Goal: Information Seeking & Learning: Learn about a topic

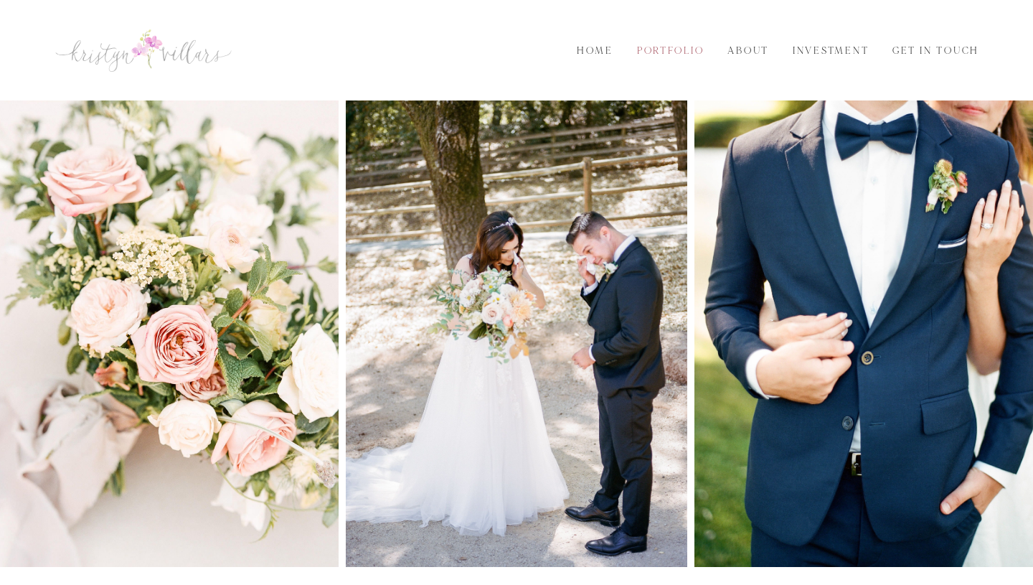
click at [659, 45] on link "Portfolio" at bounding box center [670, 51] width 84 height 16
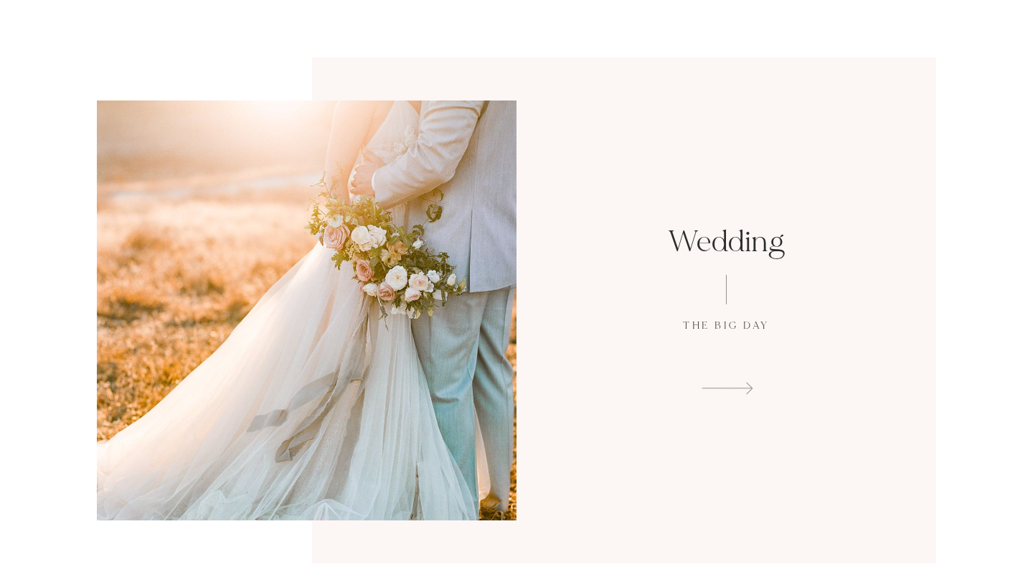
scroll to position [70, 0]
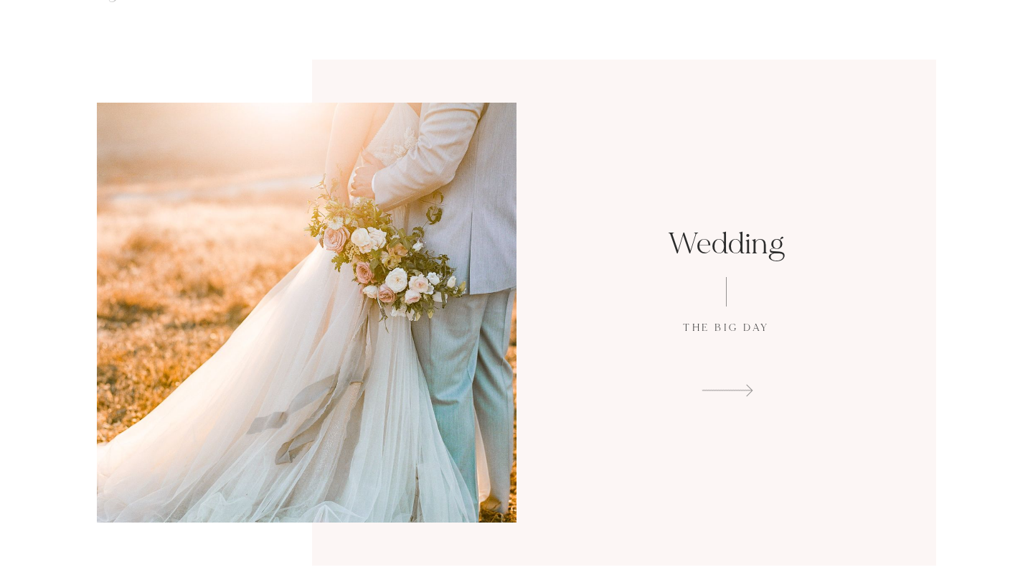
click at [743, 240] on h1 "Wedding" at bounding box center [727, 243] width 334 height 37
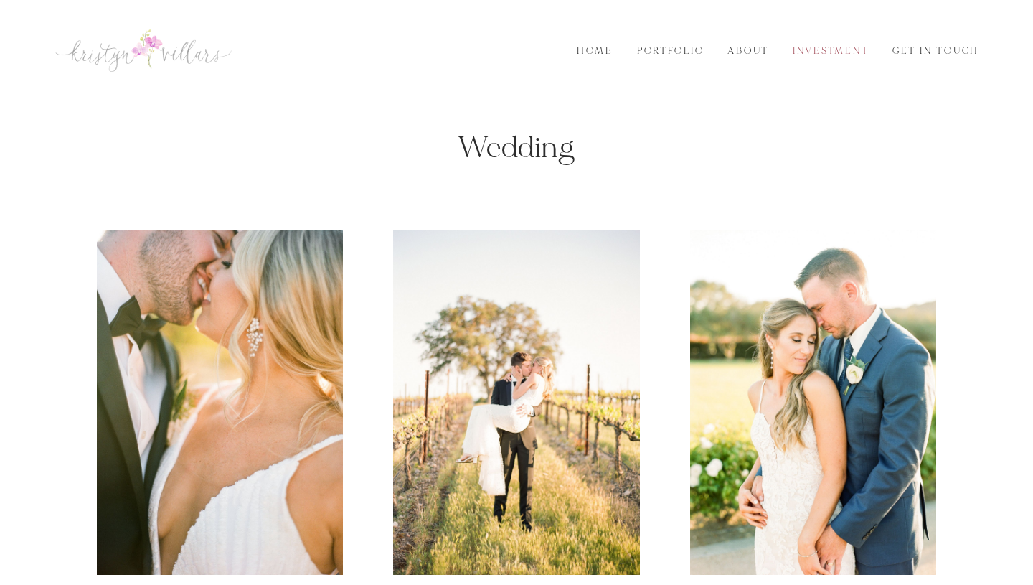
click at [851, 47] on link "Investment" at bounding box center [831, 51] width 93 height 16
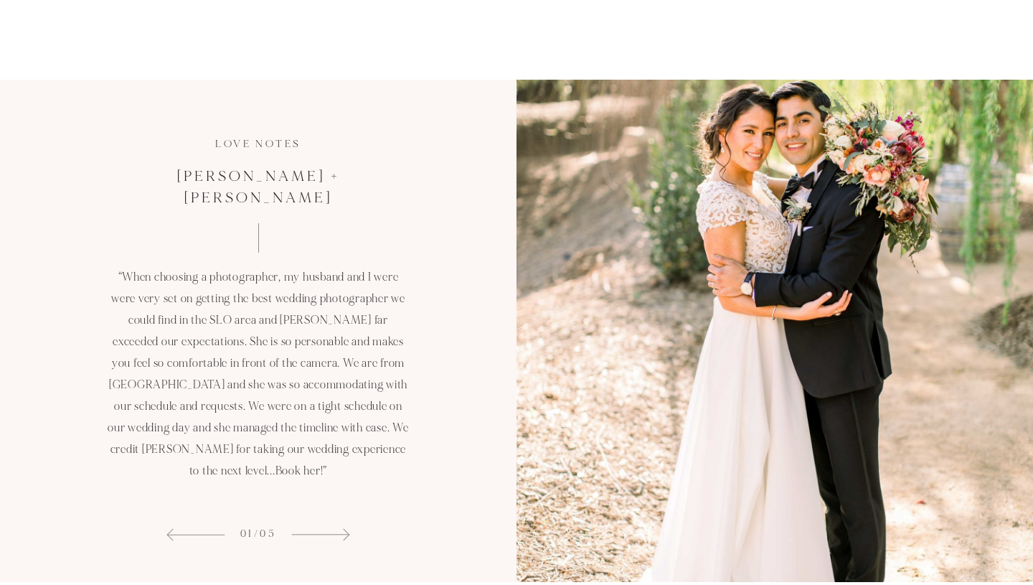
scroll to position [963, 0]
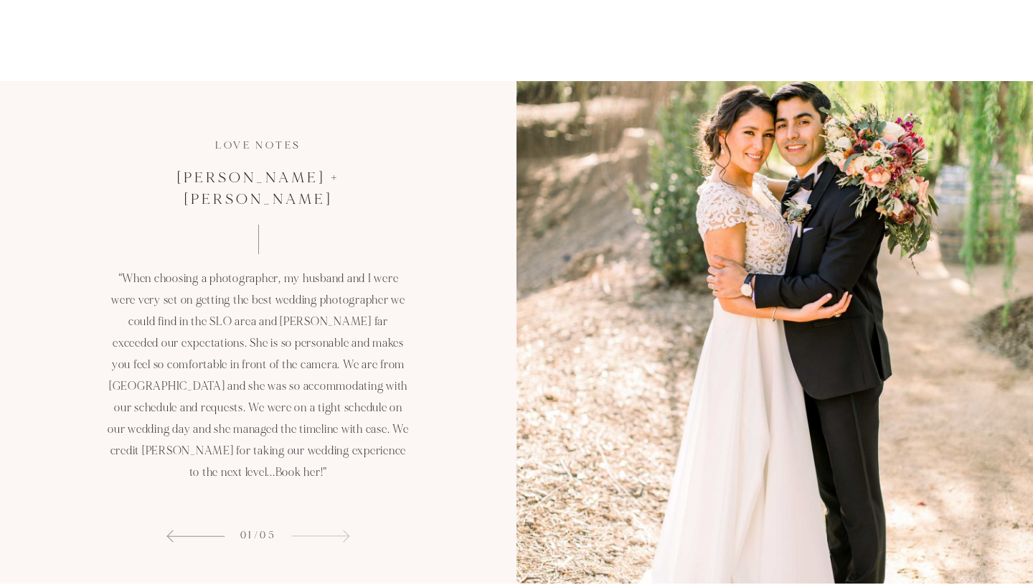
click at [340, 529] on icon at bounding box center [344, 535] width 12 height 12
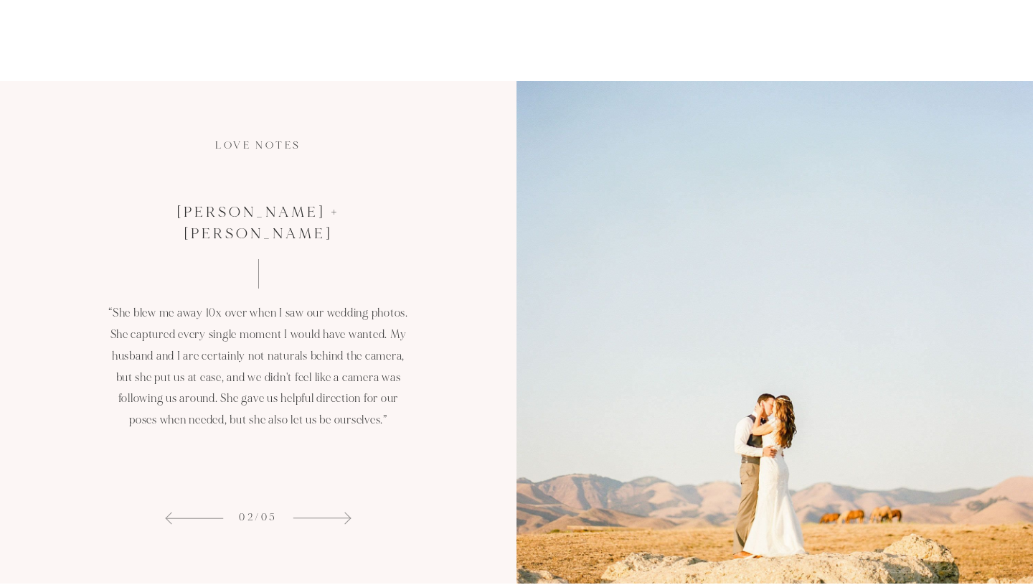
click at [340, 517] on icon at bounding box center [345, 517] width 12 height 12
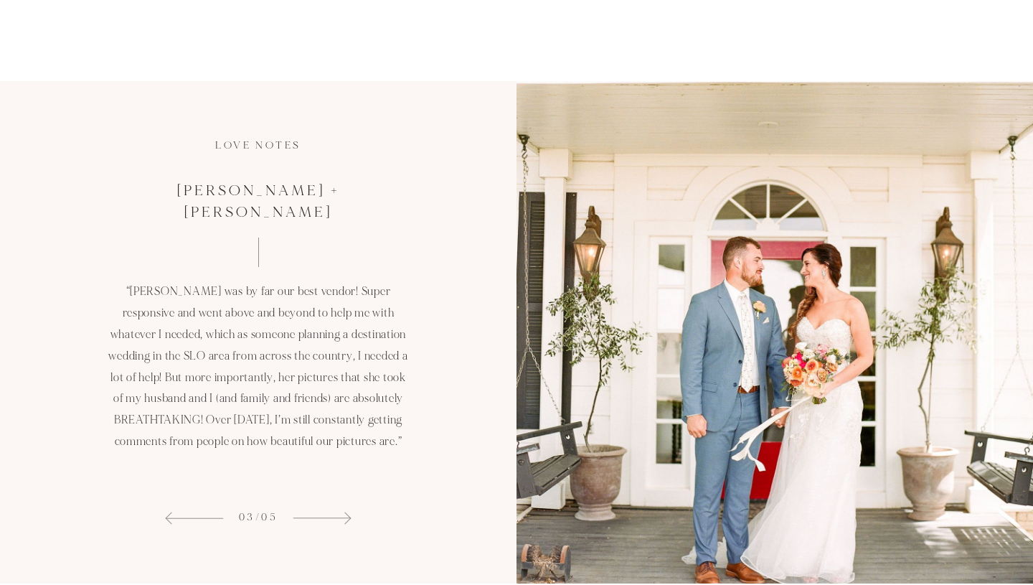
click at [340, 517] on icon at bounding box center [345, 517] width 12 height 12
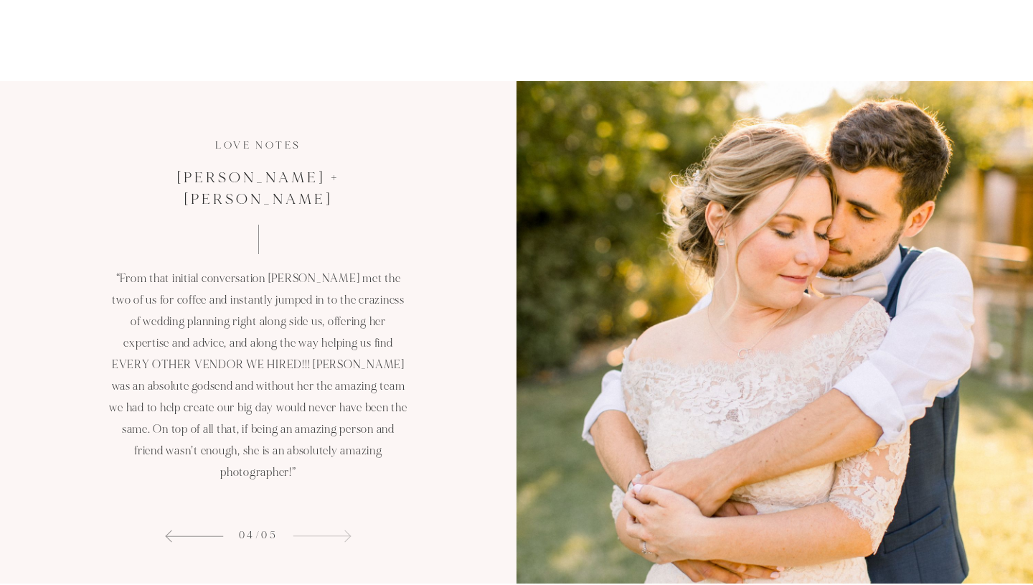
click at [340, 527] on span at bounding box center [321, 535] width 59 height 17
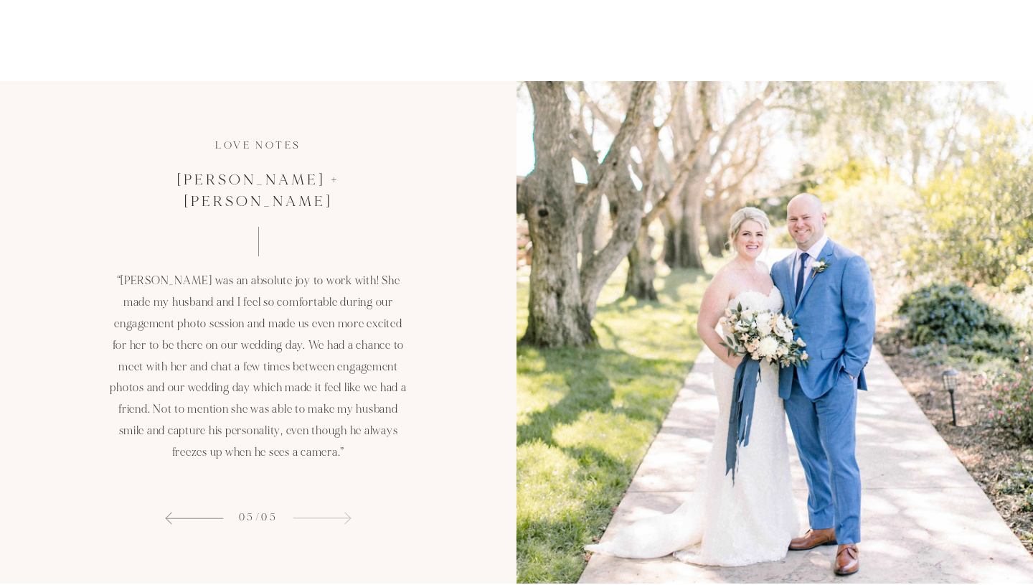
click at [339, 516] on span at bounding box center [321, 517] width 59 height 17
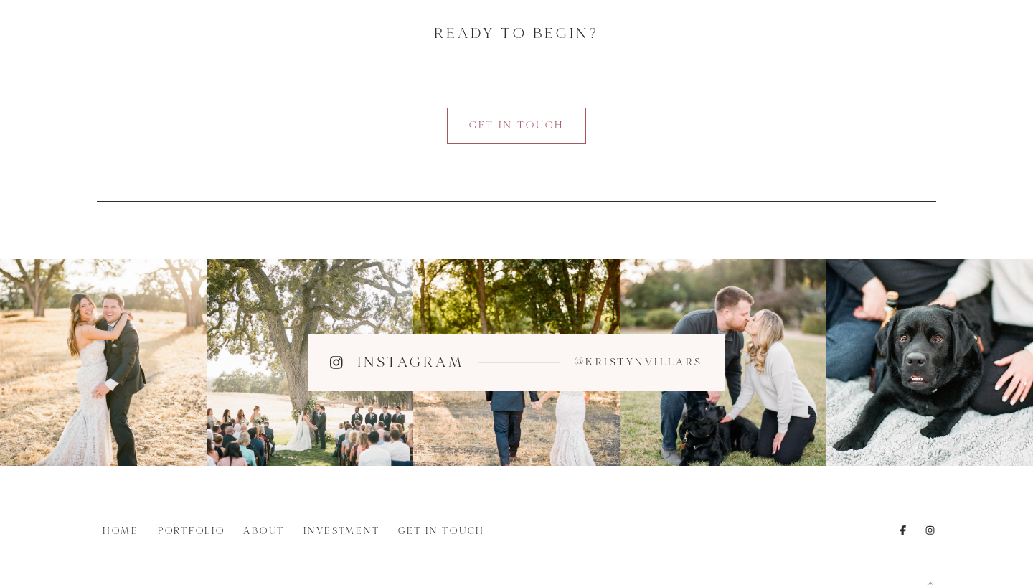
scroll to position [1730, 0]
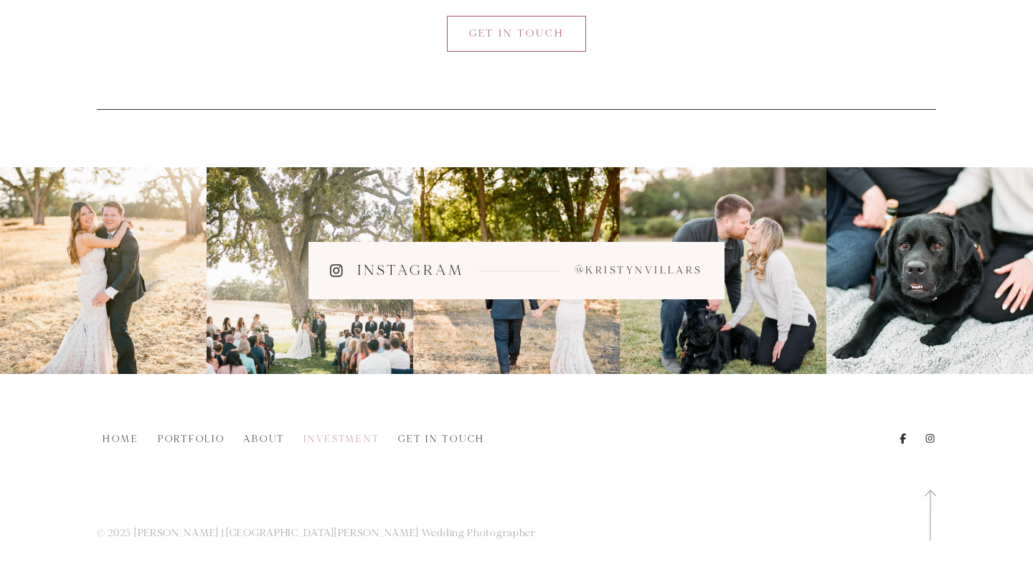
click at [348, 443] on link "Investment" at bounding box center [342, 439] width 88 height 16
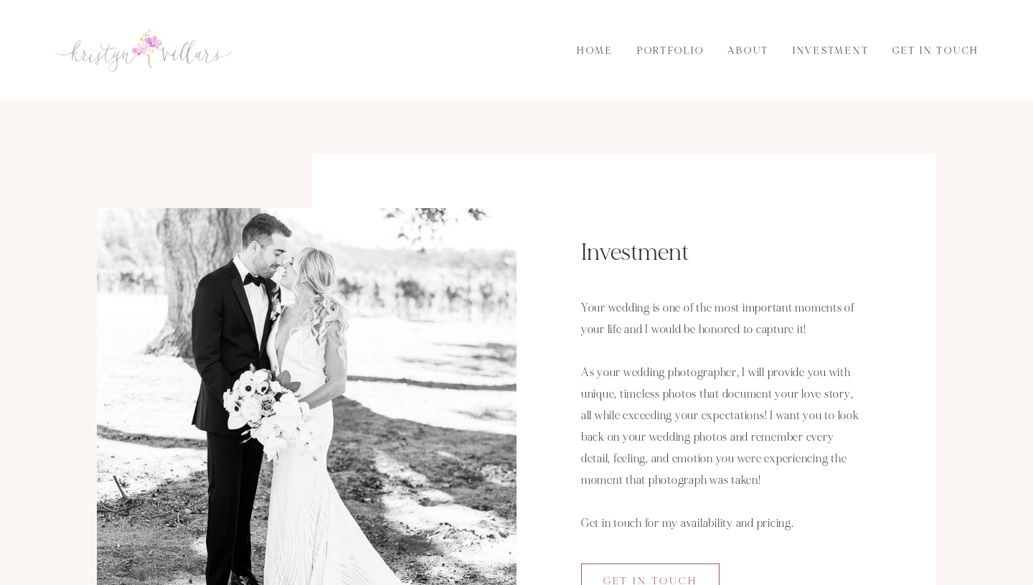
click at [615, 204] on div at bounding box center [624, 417] width 624 height 527
click at [667, 48] on link "Portfolio" at bounding box center [670, 51] width 84 height 16
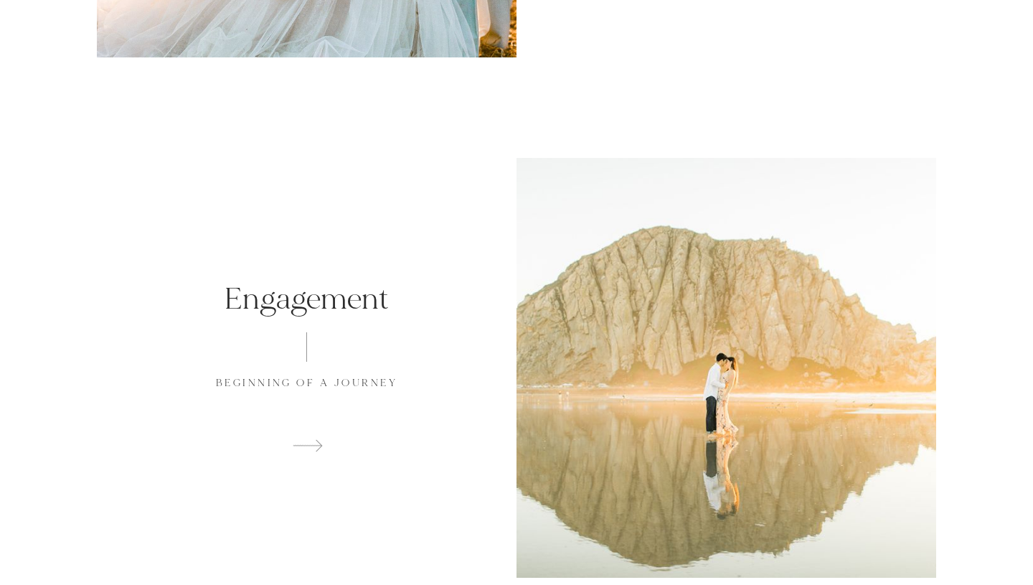
scroll to position [1161, 0]
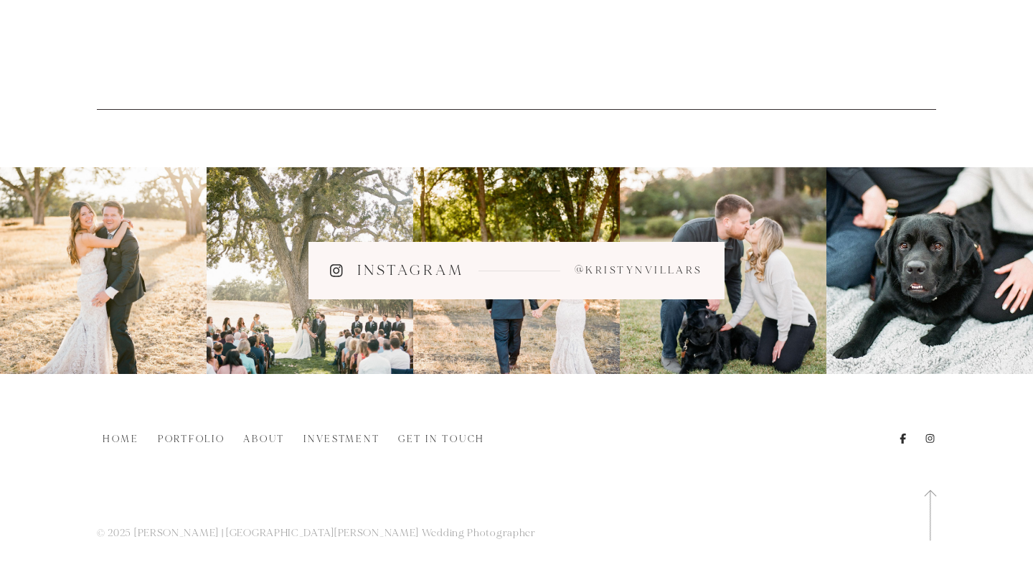
click at [667, 48] on div at bounding box center [516, 51] width 947 height 57
